Goal: Navigation & Orientation: Find specific page/section

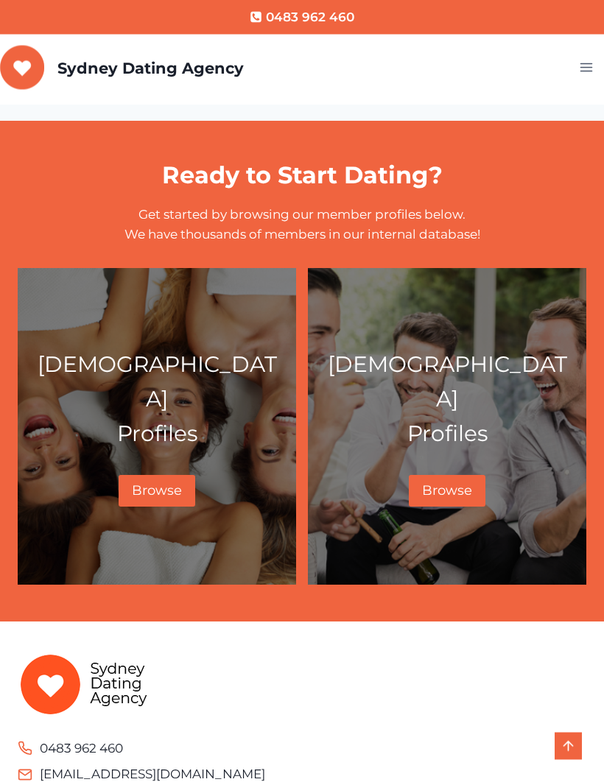
scroll to position [714, 0]
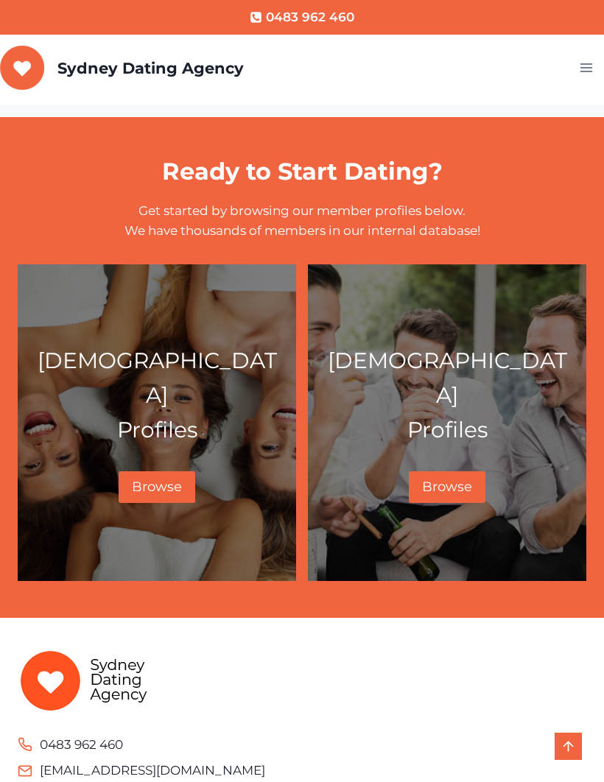
click at [137, 487] on link "Browse" at bounding box center [157, 487] width 77 height 32
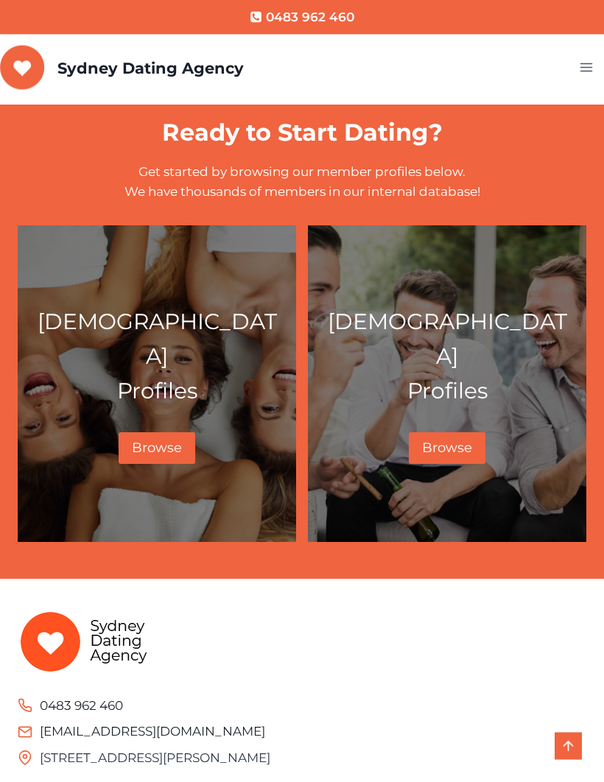
scroll to position [753, 0]
click at [144, 440] on span "Browse" at bounding box center [157, 448] width 50 height 16
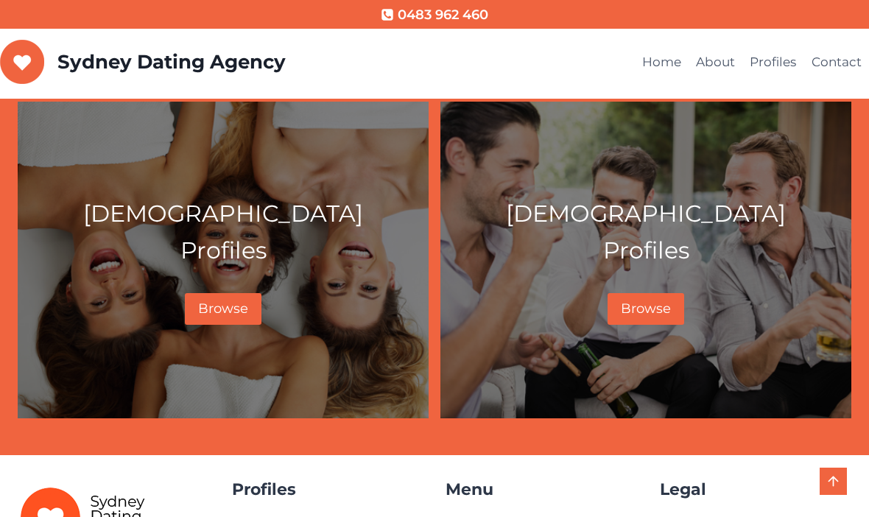
scroll to position [703, 0]
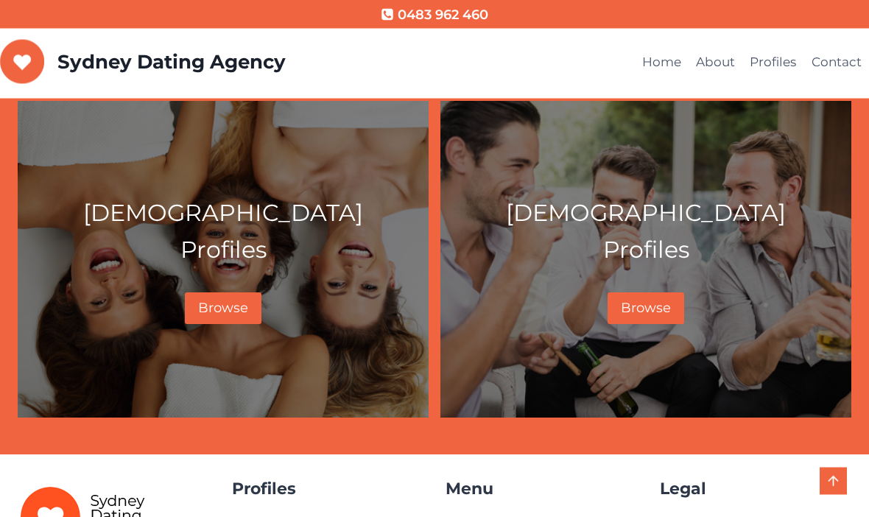
click at [221, 287] on div "Female Profiles Browse" at bounding box center [223, 260] width 386 height 130
click at [203, 307] on span "Browse" at bounding box center [223, 308] width 50 height 16
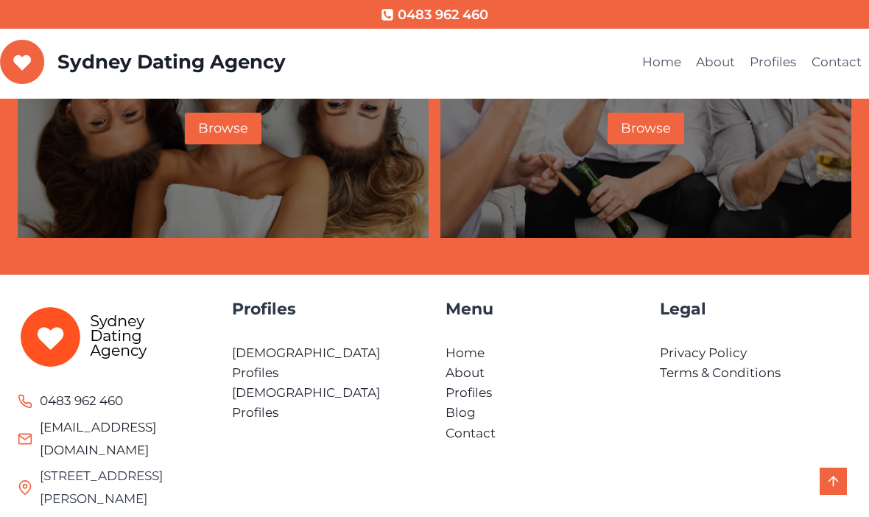
scroll to position [901, 0]
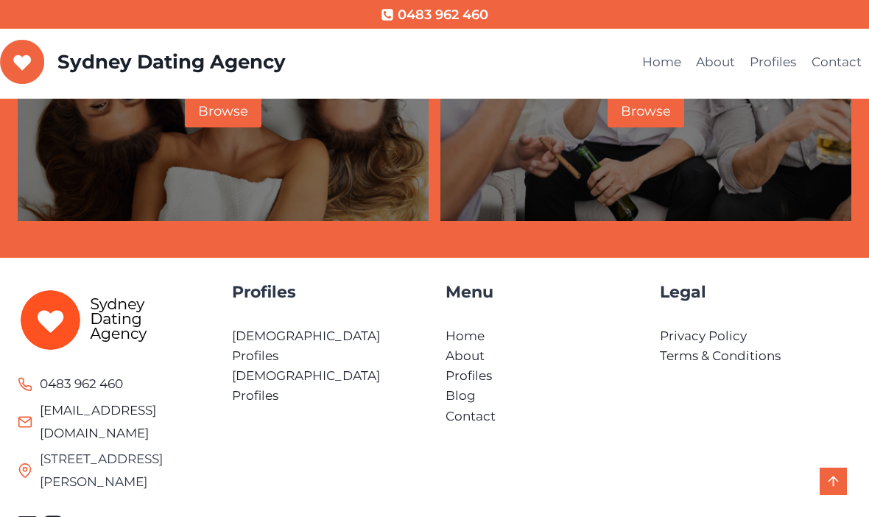
click at [484, 379] on link "Profiles" at bounding box center [469, 375] width 46 height 15
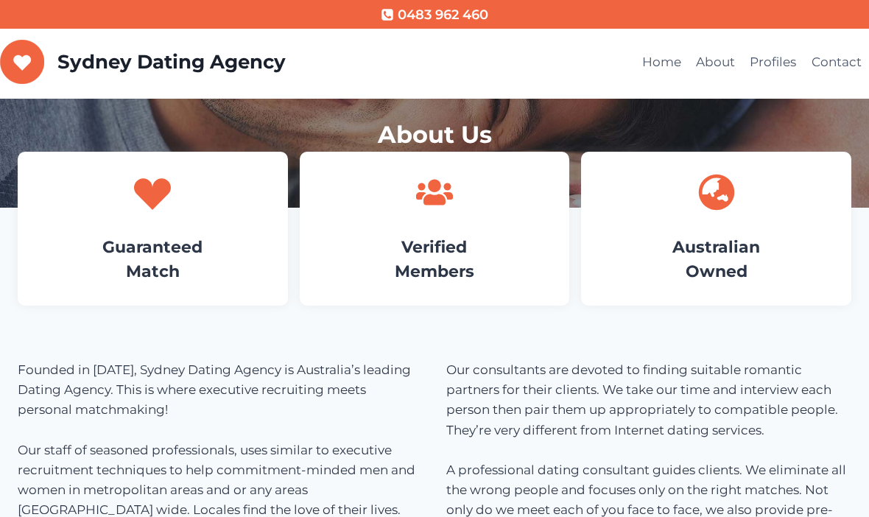
click at [781, 61] on link "Profiles" at bounding box center [772, 62] width 61 height 35
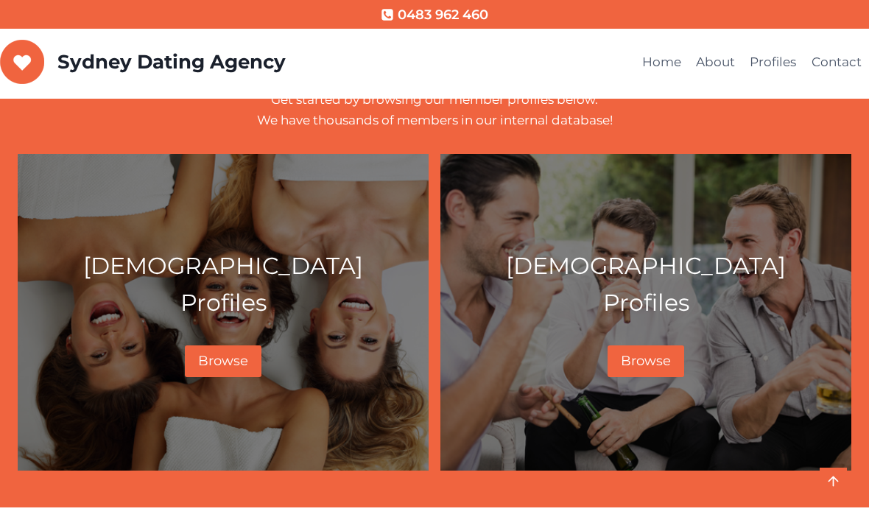
scroll to position [650, 0]
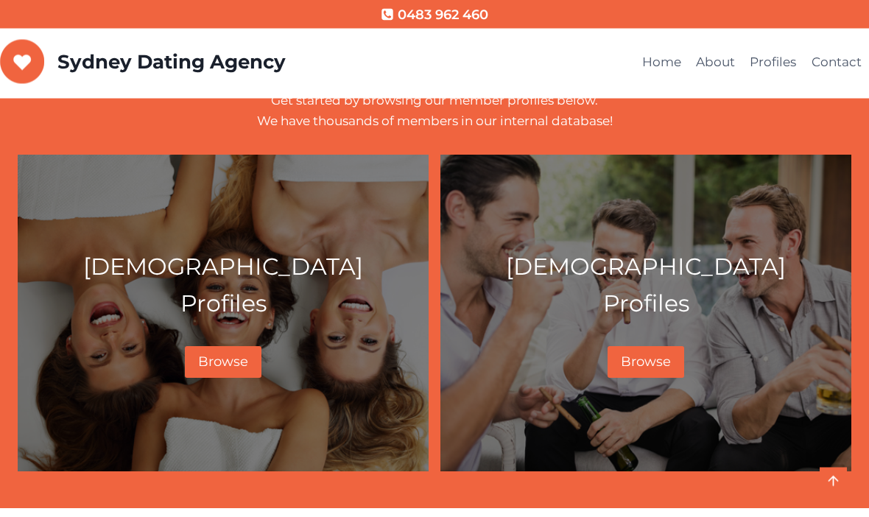
click at [132, 315] on p "[DEMOGRAPHIC_DATA] Profiles" at bounding box center [223, 286] width 386 height 74
click at [204, 362] on span "Browse" at bounding box center [223, 362] width 50 height 16
